Goal: Find specific page/section: Find specific page/section

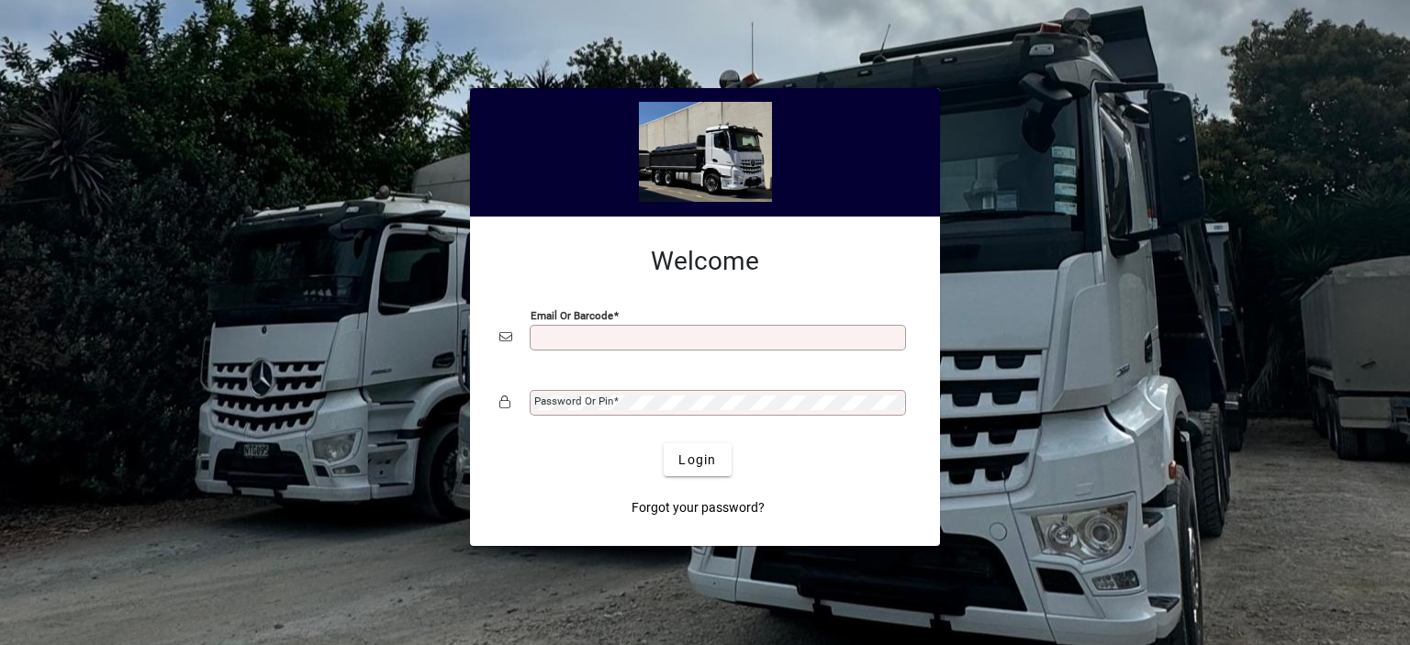
click at [569, 339] on input "Email or Barcode" at bounding box center [719, 337] width 371 height 15
type input "**********"
click at [576, 399] on mat-label "Password or Pin" at bounding box center [573, 401] width 79 height 13
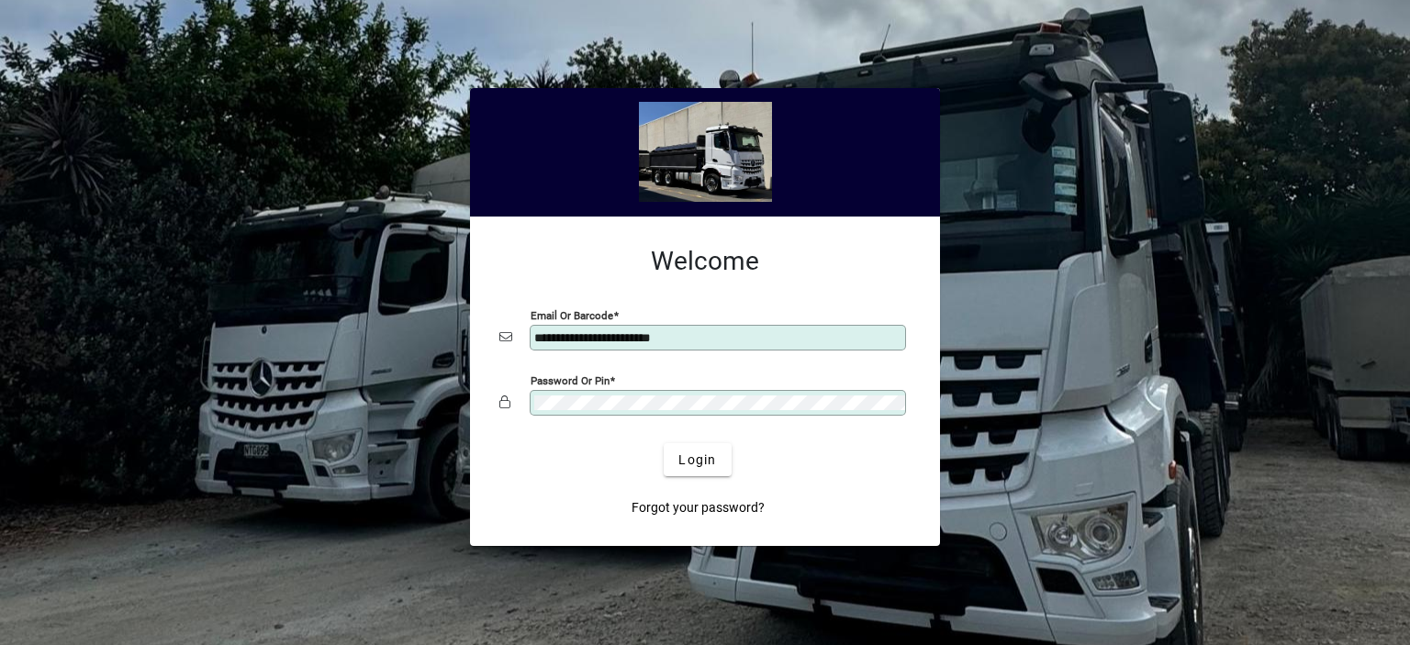
click at [664, 443] on button "Login" at bounding box center [697, 459] width 67 height 33
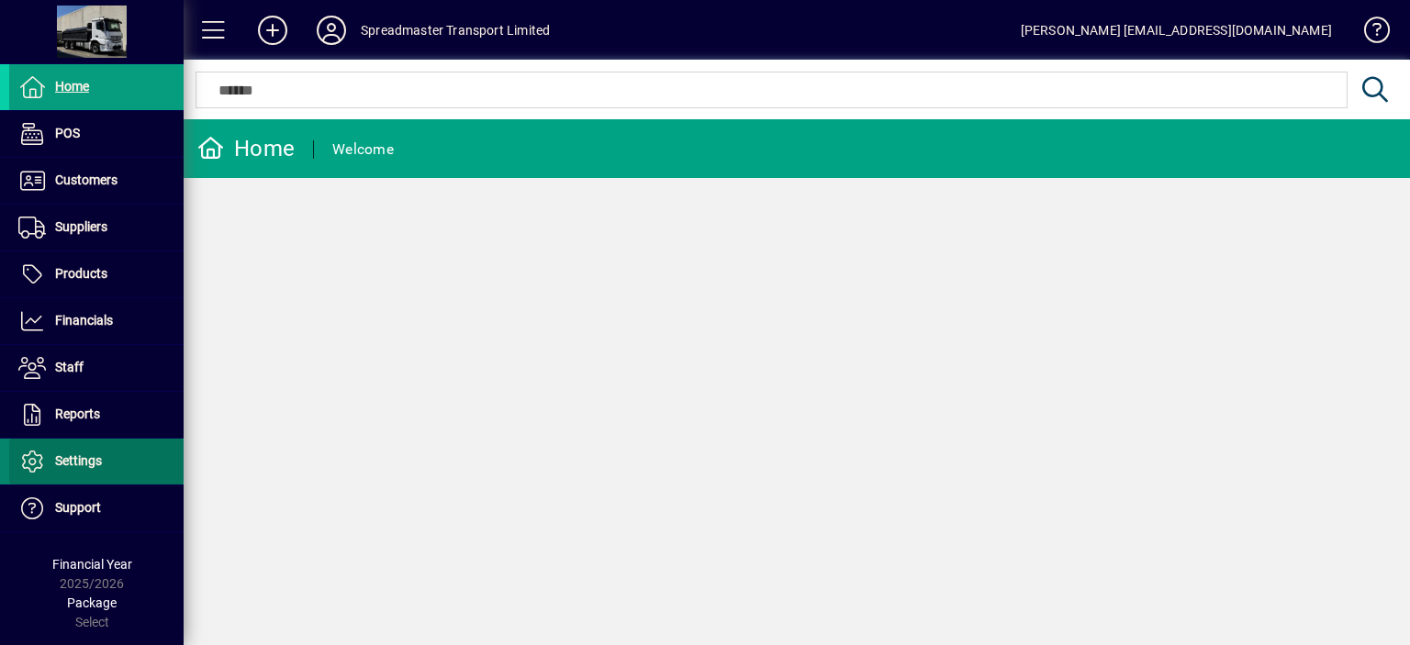
click at [91, 457] on span "Settings" at bounding box center [78, 460] width 47 height 15
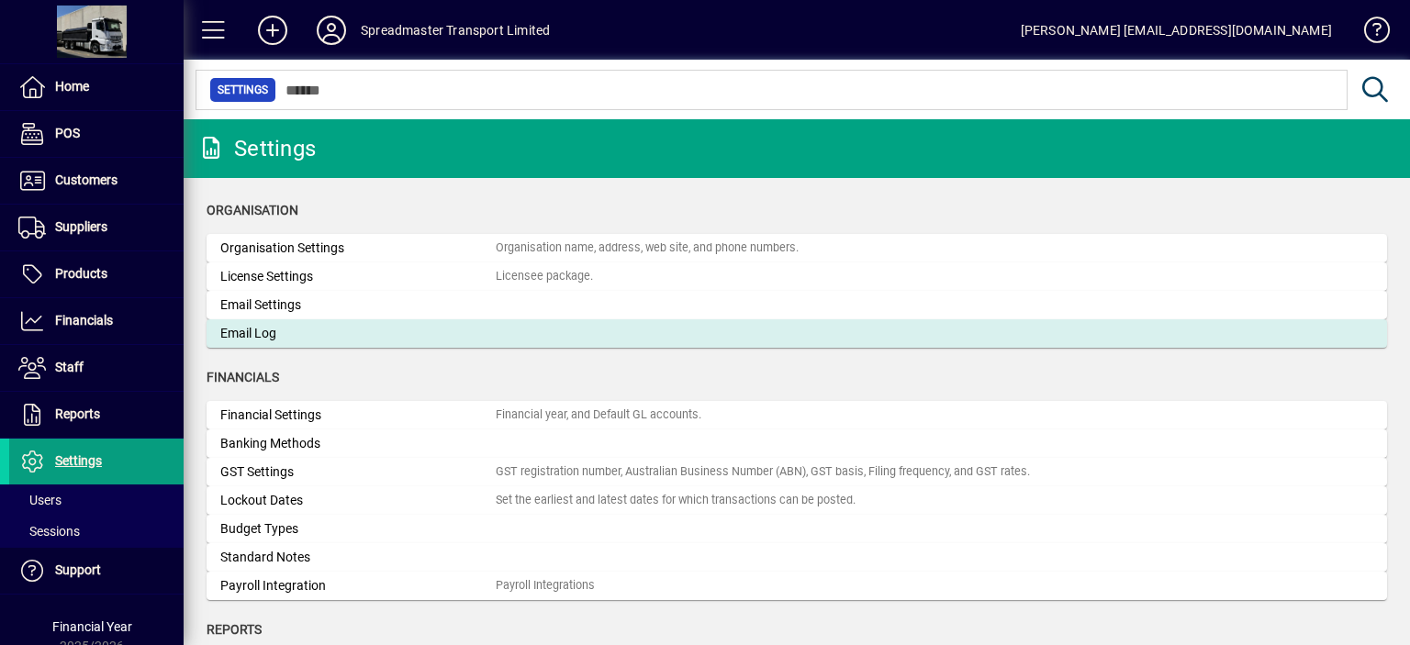
click at [264, 330] on div "Email Log" at bounding box center [357, 333] width 275 height 19
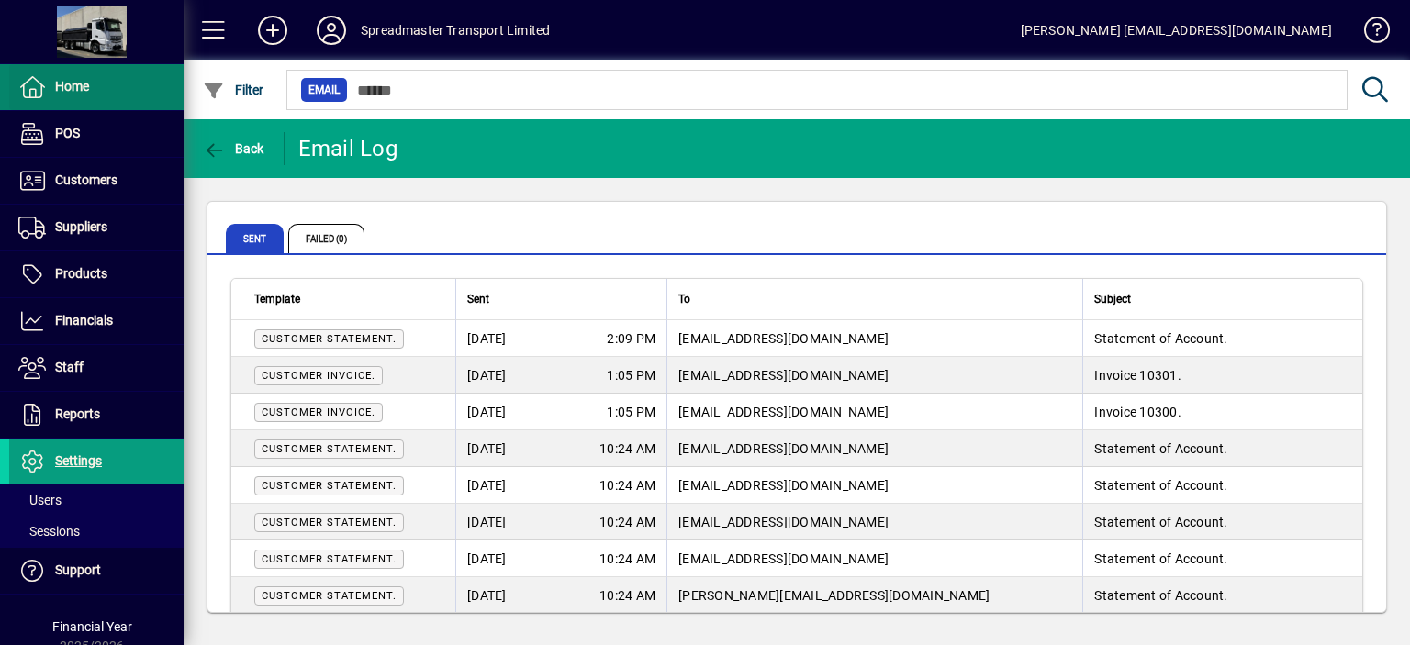
click at [70, 80] on span "Home" at bounding box center [72, 86] width 34 height 15
